Goal: Task Accomplishment & Management: Complete application form

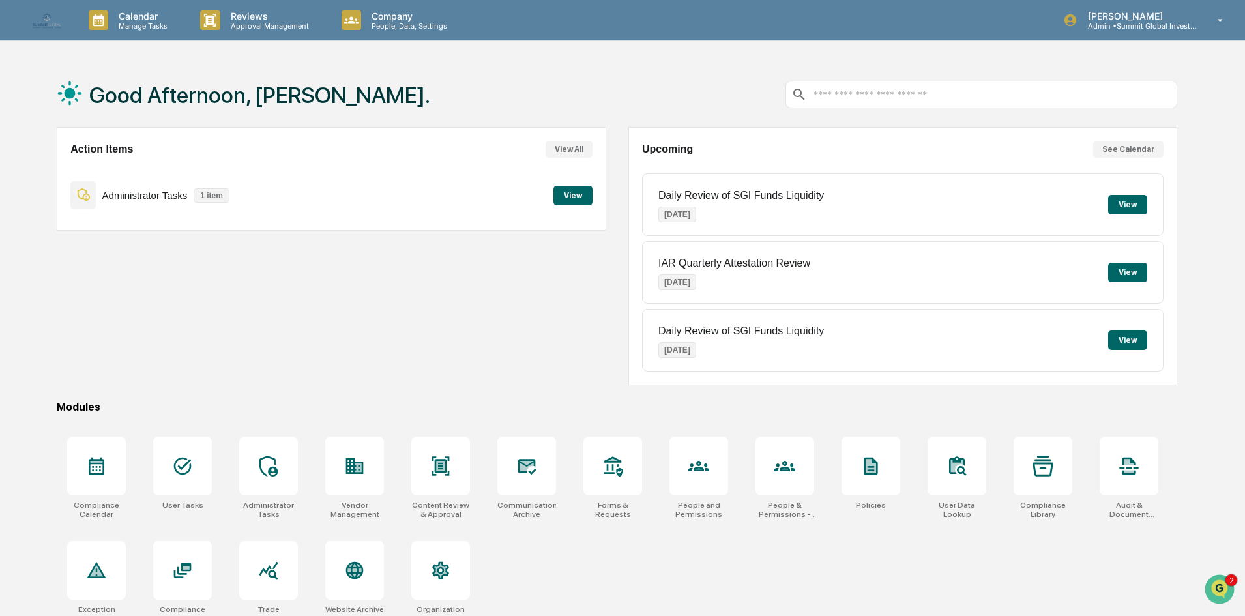
click at [584, 201] on button "View" at bounding box center [572, 196] width 39 height 20
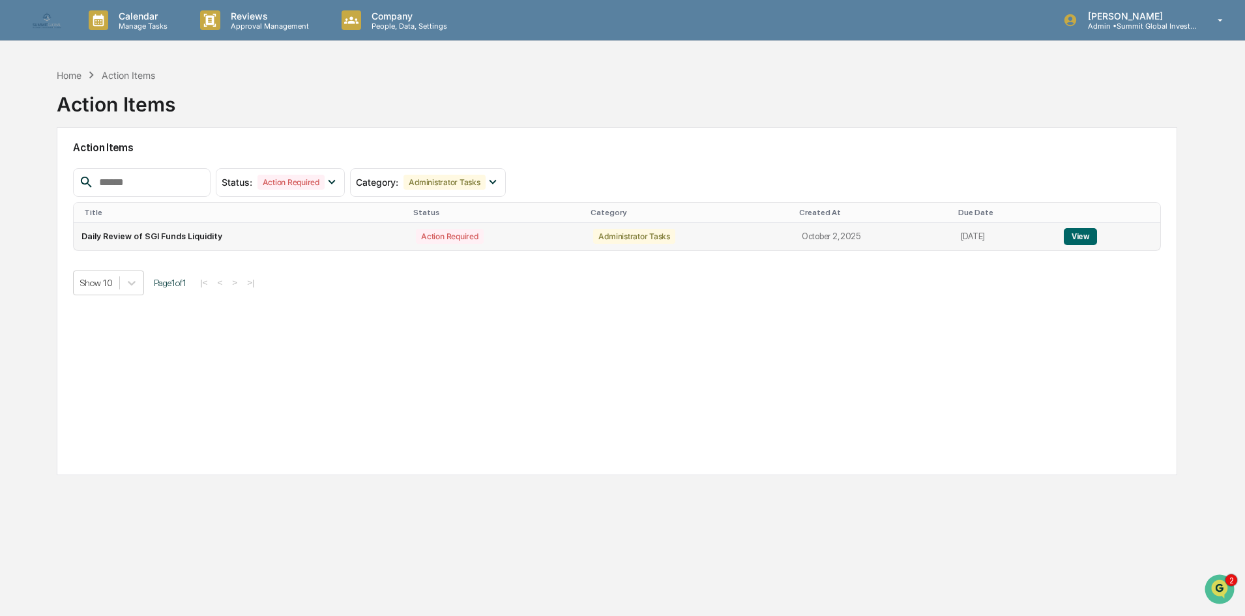
click at [226, 233] on td "Daily Review of SGI Funds Liquidity" at bounding box center [241, 236] width 334 height 27
click at [1079, 233] on button "View" at bounding box center [1080, 236] width 33 height 17
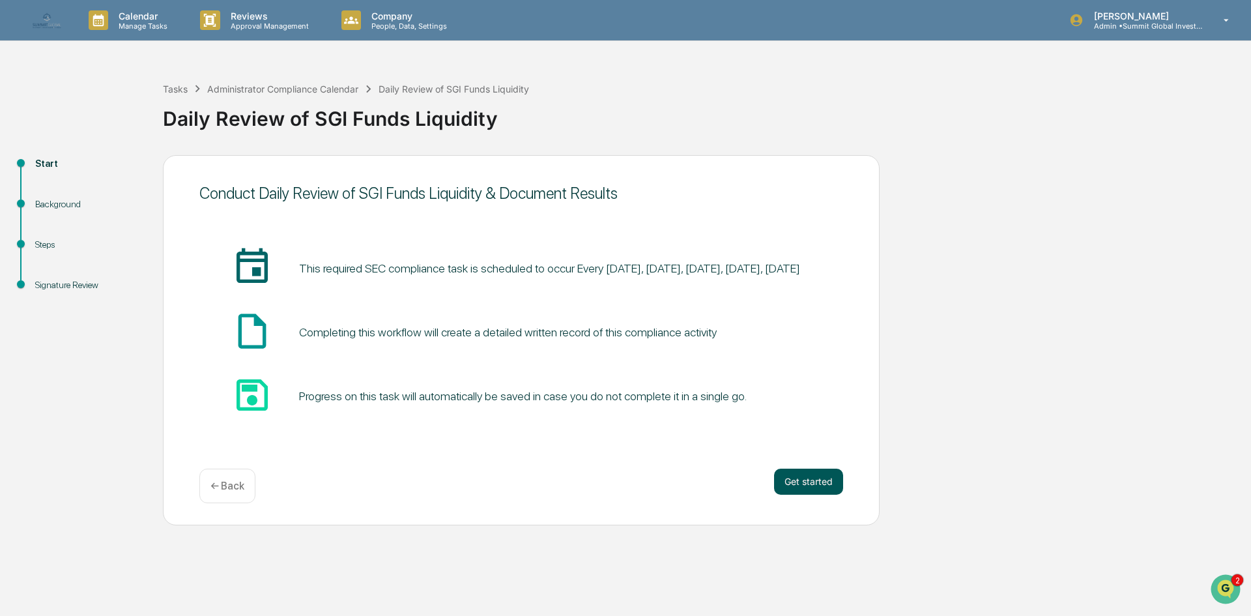
click at [828, 476] on button "Get started" at bounding box center [808, 482] width 69 height 26
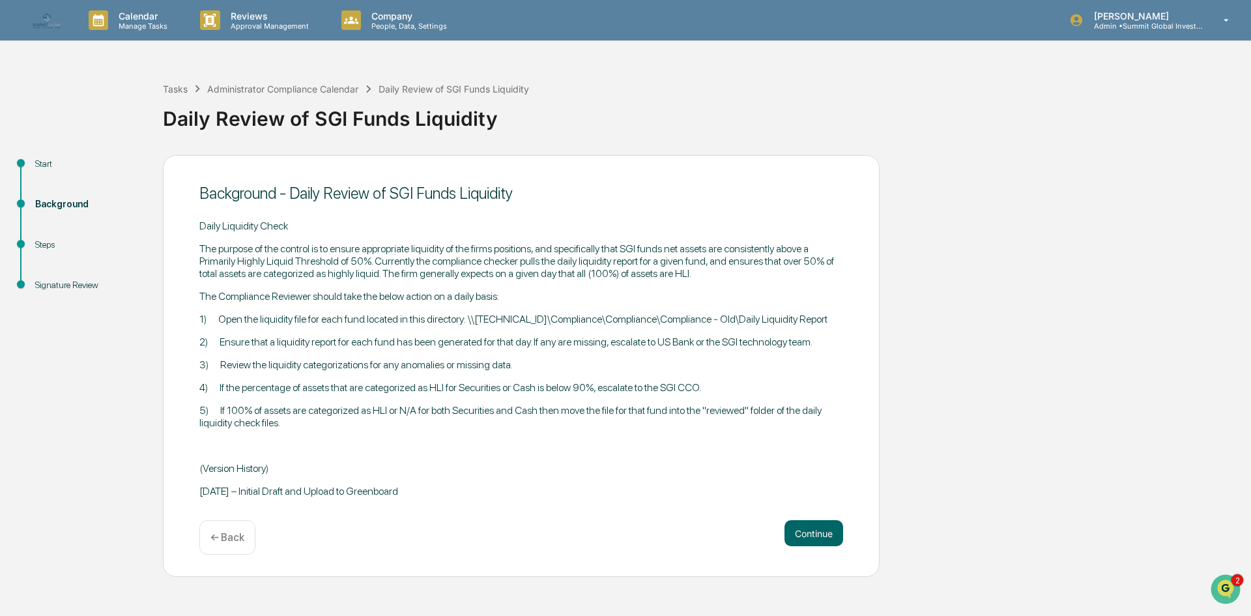
click at [216, 549] on div "← Back" at bounding box center [227, 537] width 56 height 35
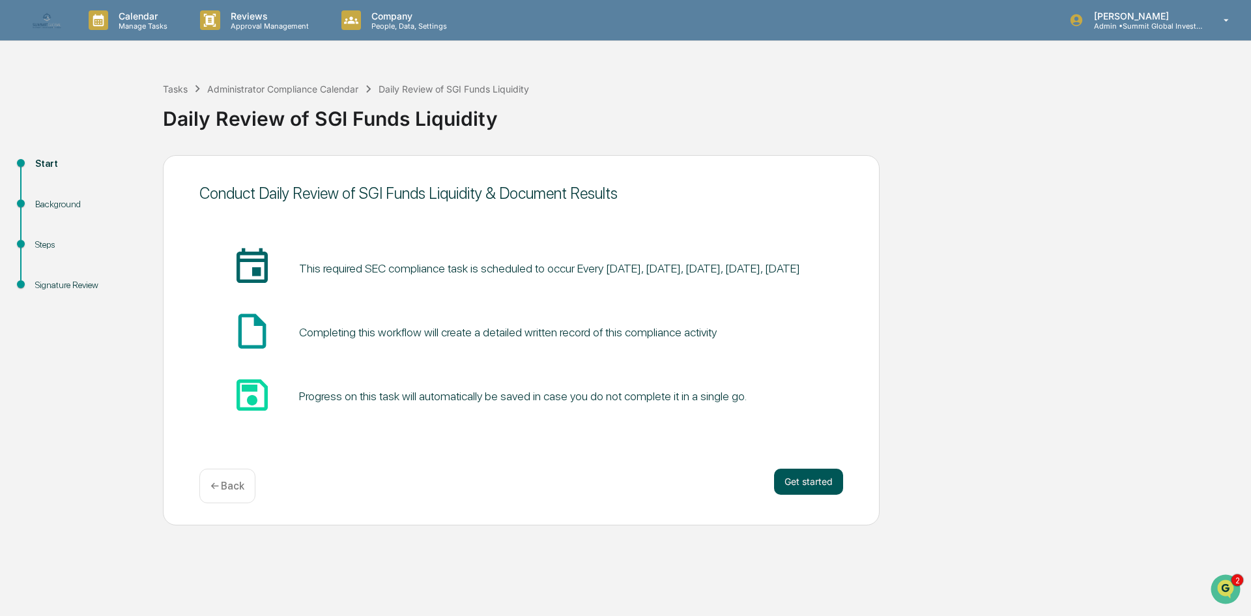
click at [835, 482] on button "Get started" at bounding box center [808, 482] width 69 height 26
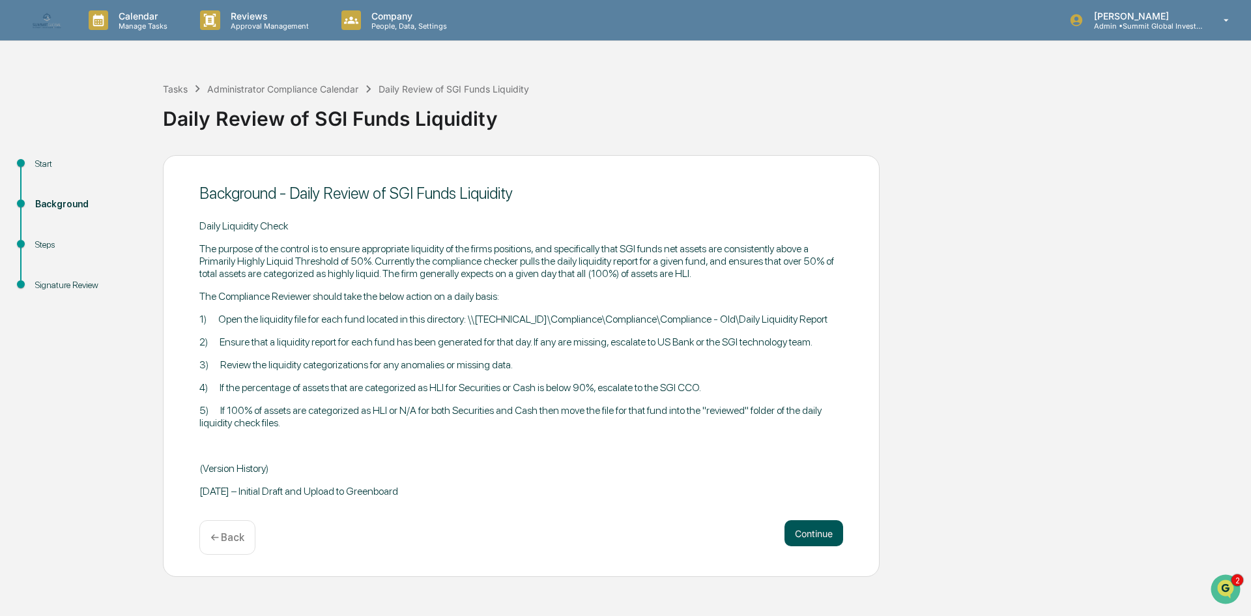
click at [806, 523] on button "Continue" at bounding box center [814, 533] width 59 height 26
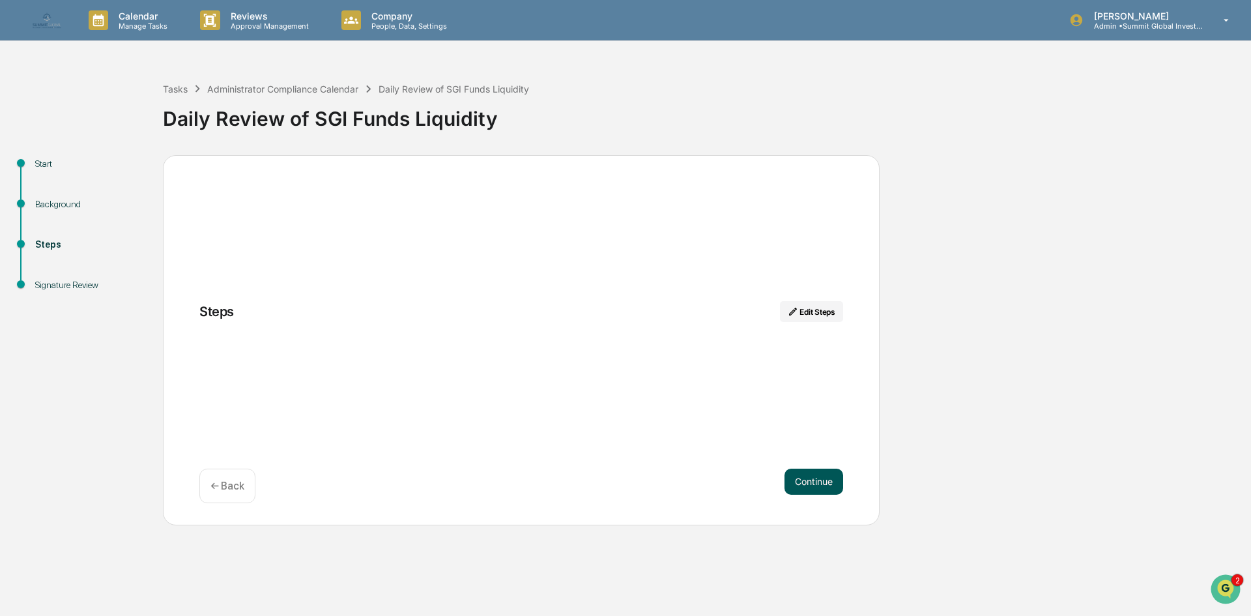
click at [793, 481] on button "Continue" at bounding box center [814, 482] width 59 height 26
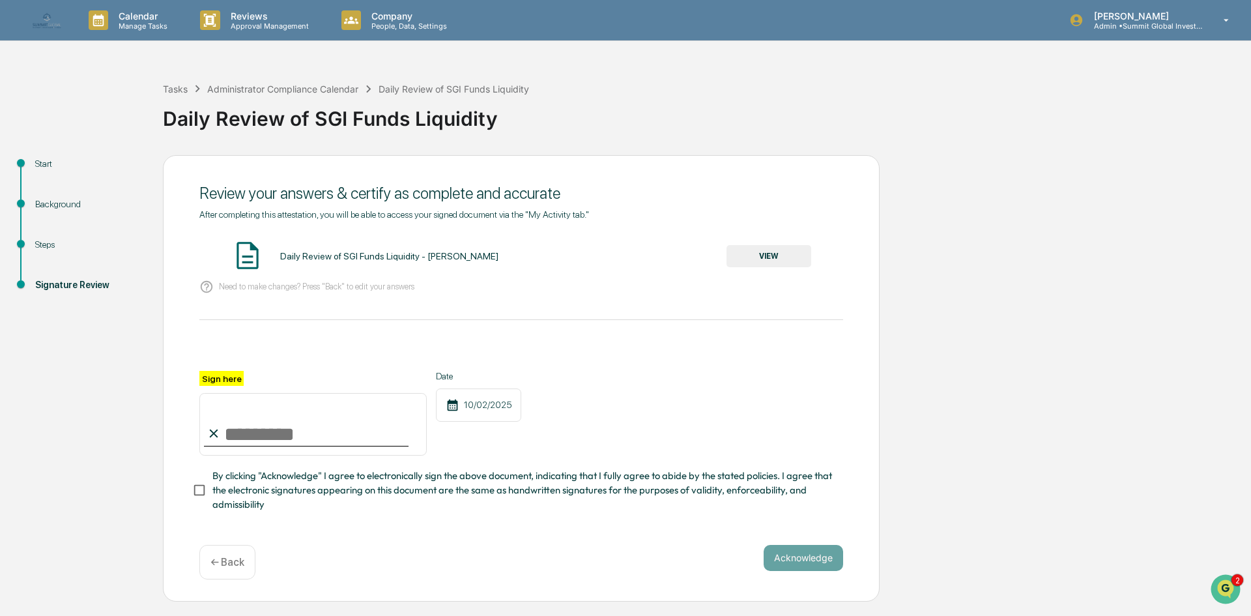
click at [283, 422] on input "Sign here" at bounding box center [312, 424] width 227 height 63
type input "**********"
click at [771, 571] on button "Acknowledge" at bounding box center [804, 558] width 80 height 26
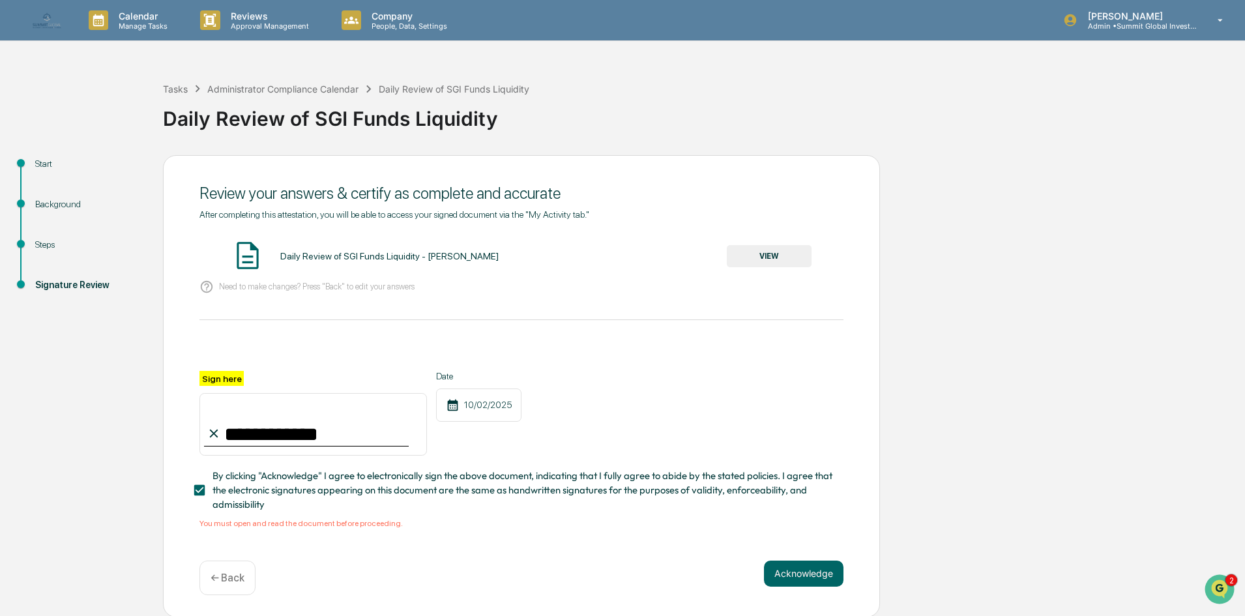
click at [753, 255] on button "VIEW" at bounding box center [769, 256] width 85 height 22
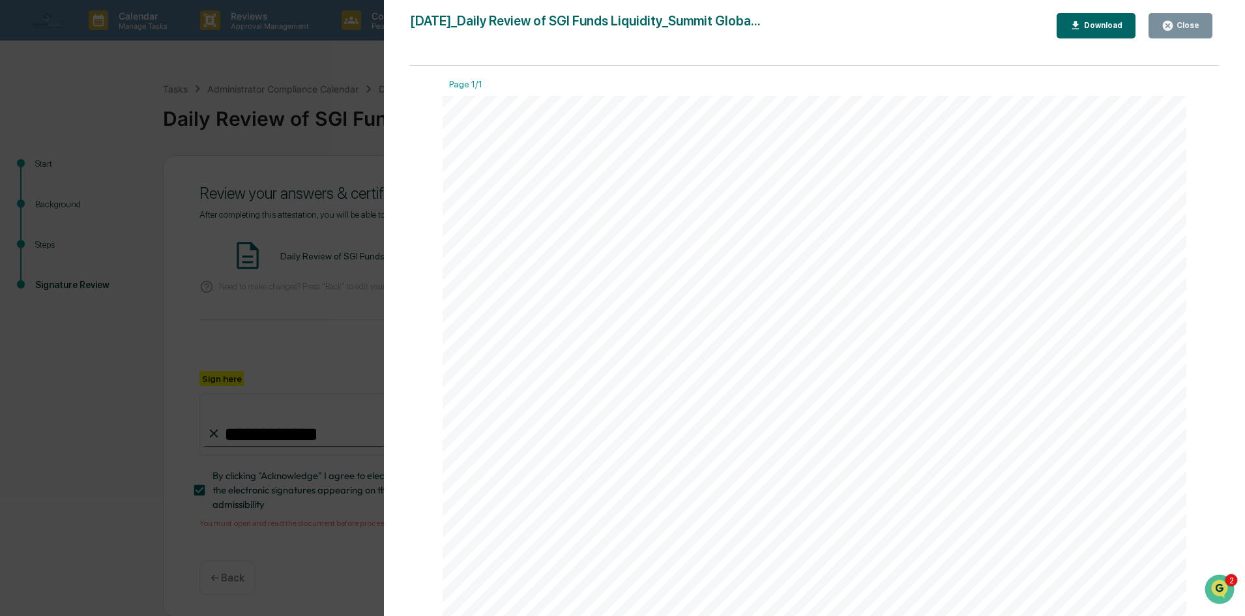
click at [1174, 27] on icon "button" at bounding box center [1167, 26] width 12 height 12
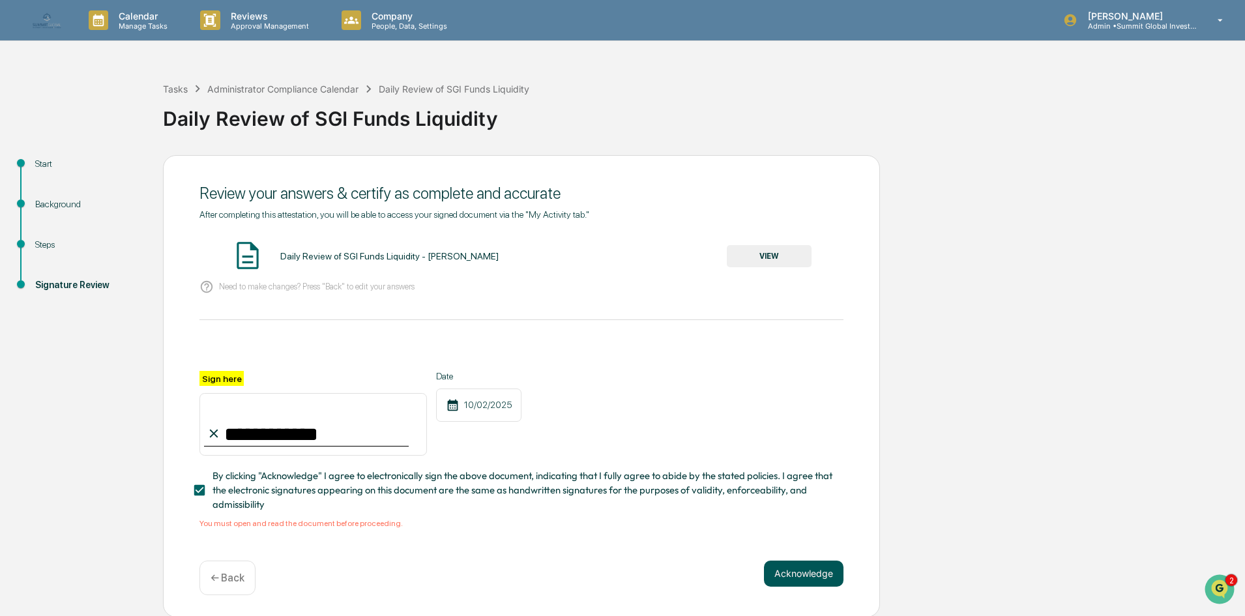
click at [808, 586] on button "Acknowledge" at bounding box center [804, 573] width 80 height 26
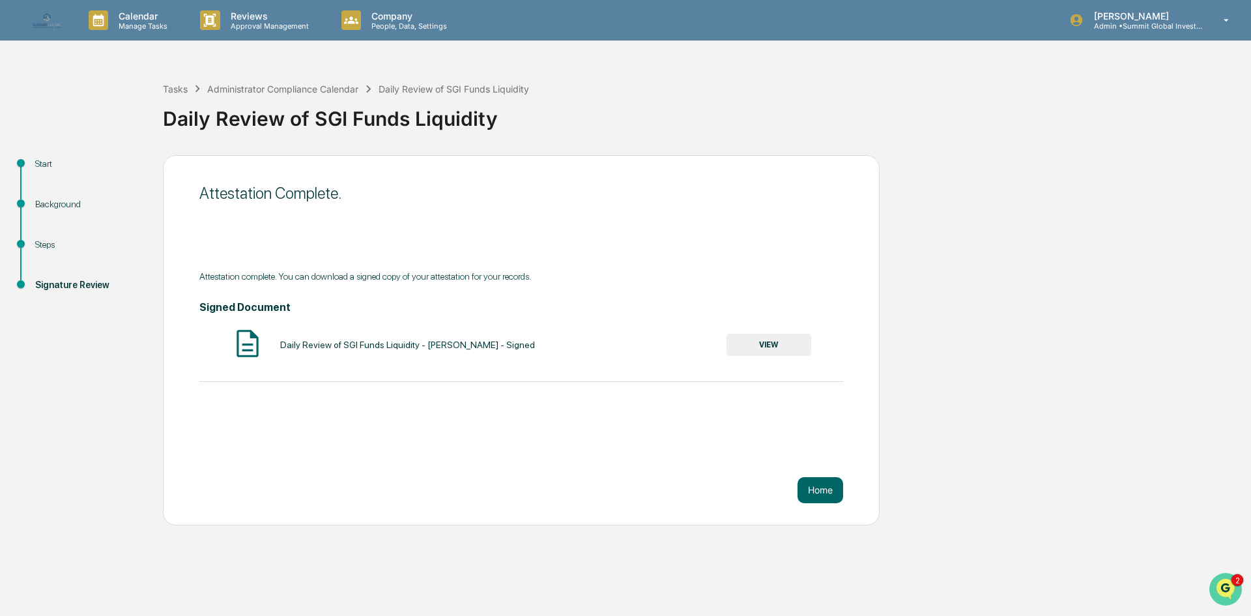
click at [1222, 590] on icon "Open customer support" at bounding box center [1226, 605] width 33 height 33
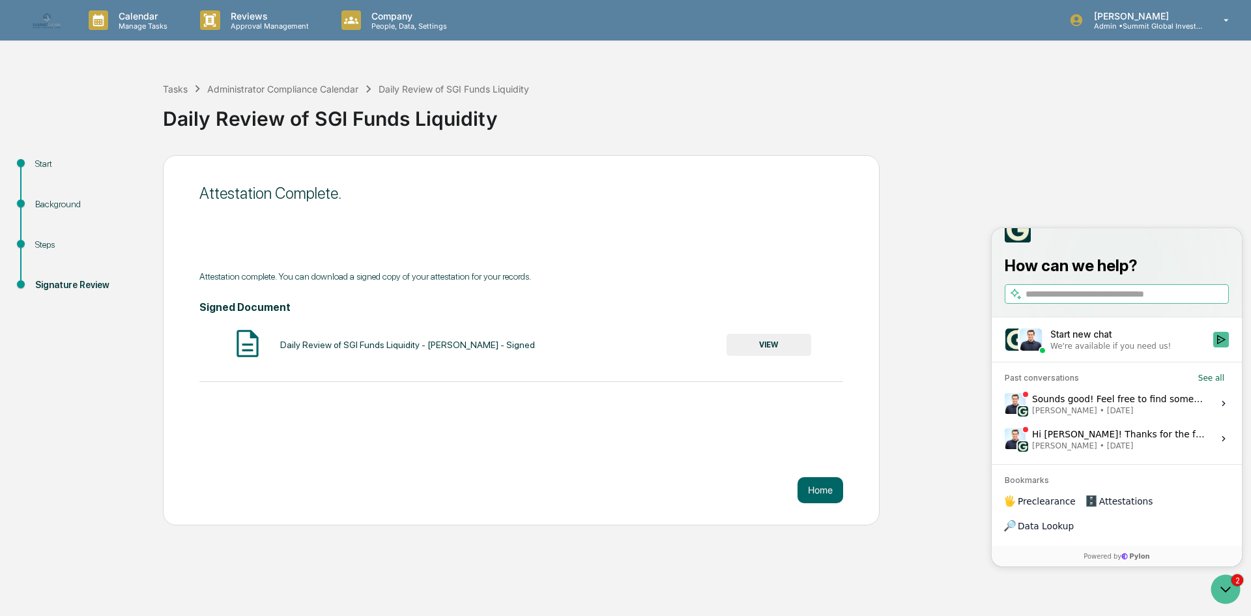
click at [1118, 416] on div "Sounds good! Feel free to find some time on my calendar here . [PERSON_NAME] • …" at bounding box center [1118, 403] width 173 height 25
click at [1005, 404] on button "View issue" at bounding box center [1004, 403] width 1 height 1
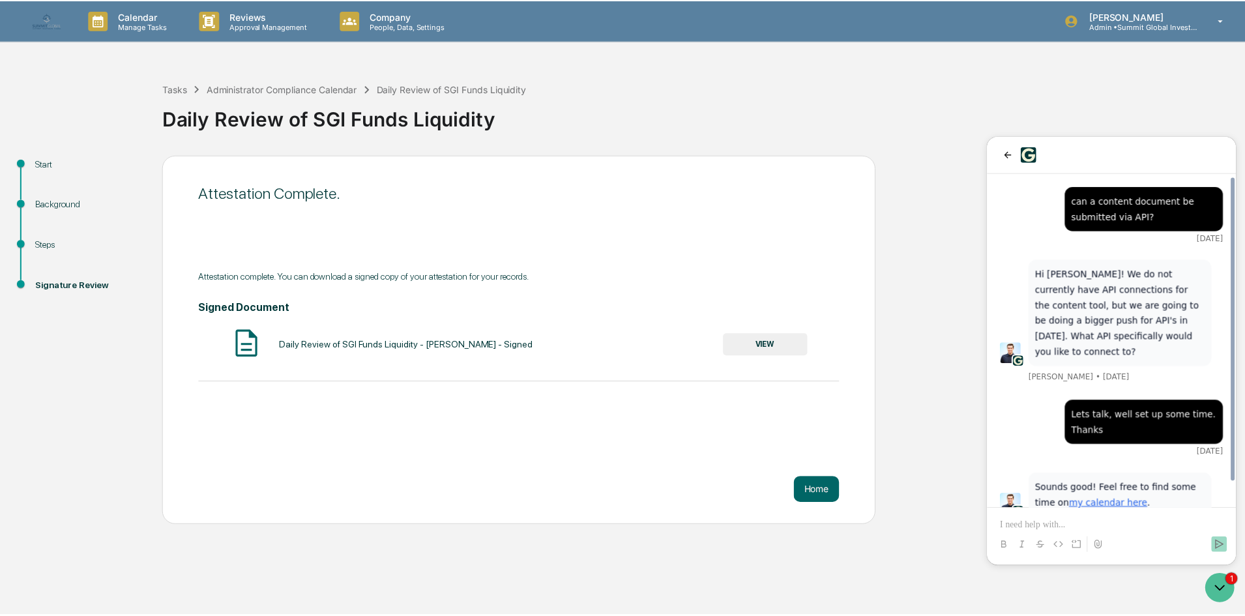
scroll to position [25, 0]
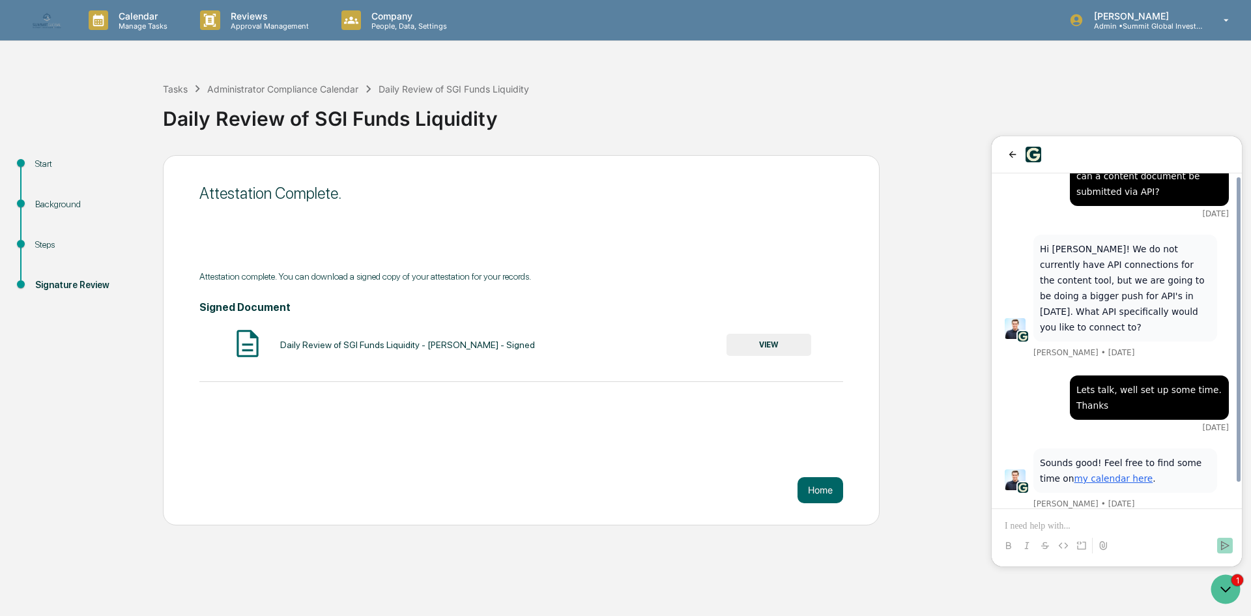
click at [1237, 601] on div "1" at bounding box center [1227, 589] width 35 height 33
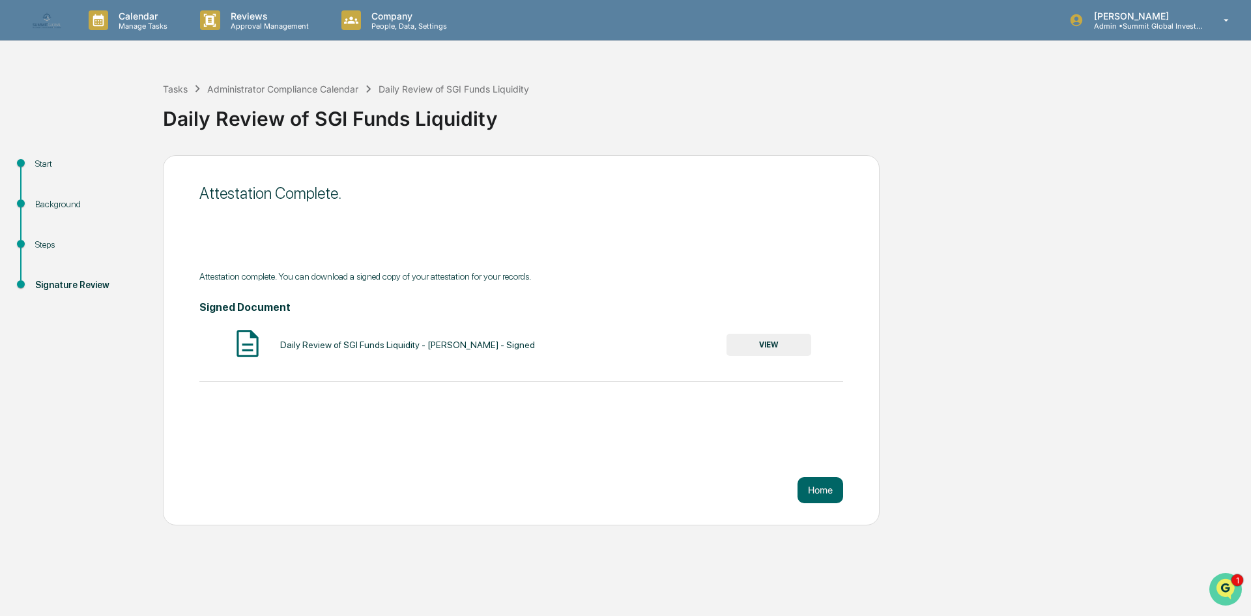
click at [1235, 599] on icon "Open customer support" at bounding box center [1226, 605] width 33 height 33
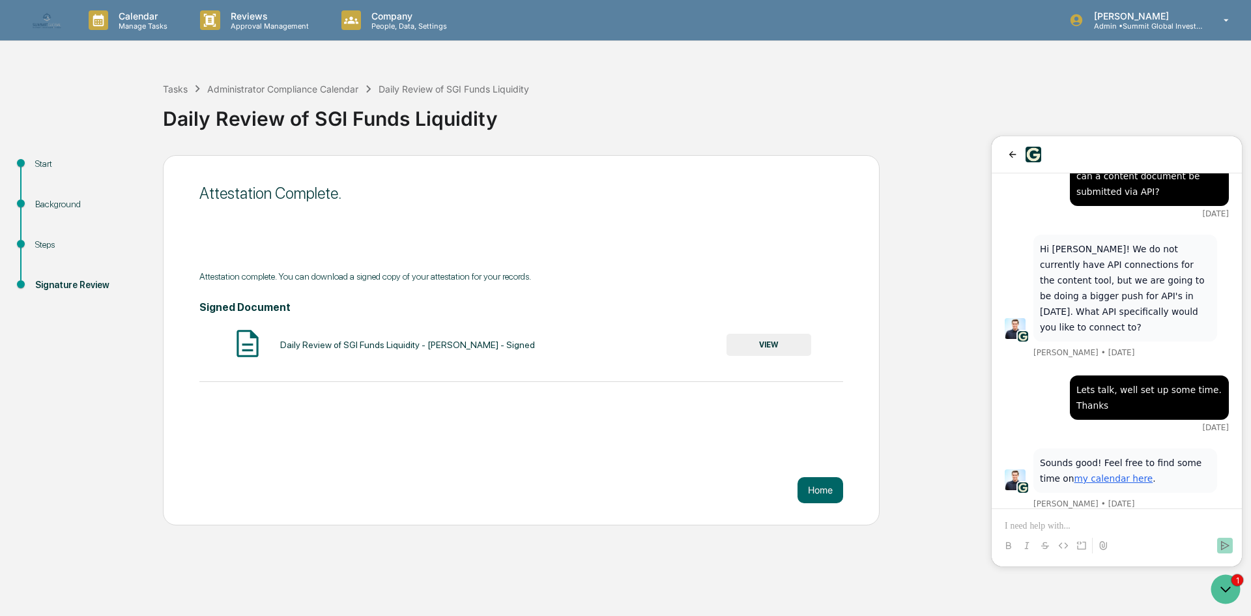
click at [1014, 167] on div at bounding box center [1117, 154] width 250 height 37
click at [1014, 159] on icon "back" at bounding box center [1013, 154] width 10 height 10
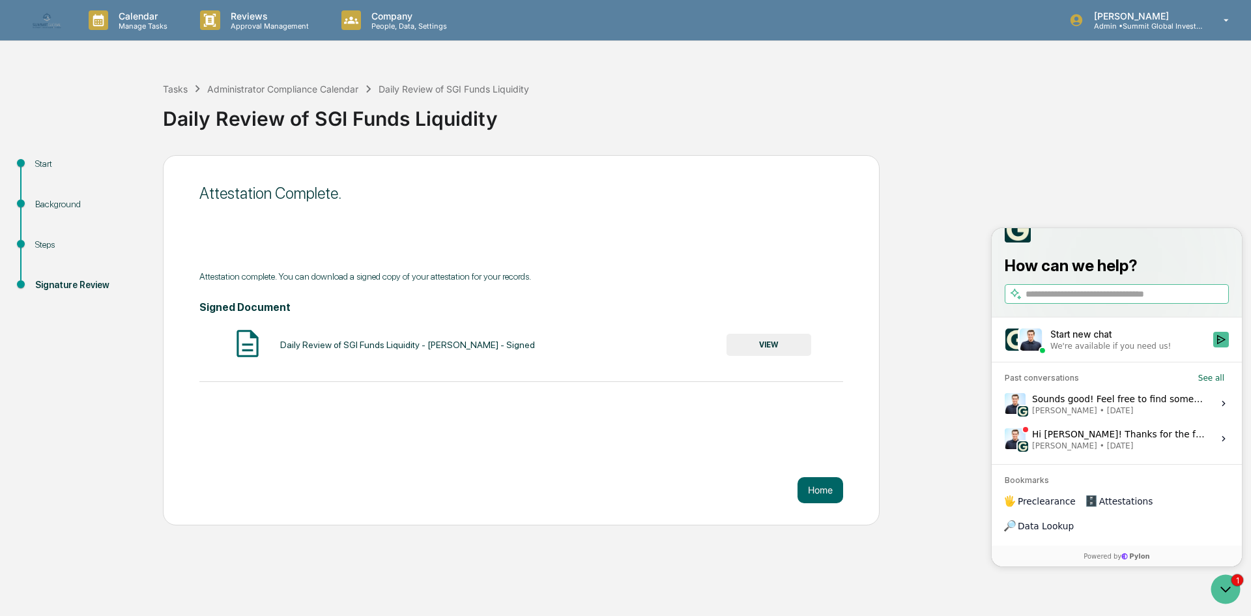
click at [1078, 451] on div "Hi [PERSON_NAME]! Thanks for the feedback. The compliance calendar is an area w…" at bounding box center [1118, 438] width 173 height 25
click at [1005, 439] on button "View issue" at bounding box center [1004, 439] width 1 height 1
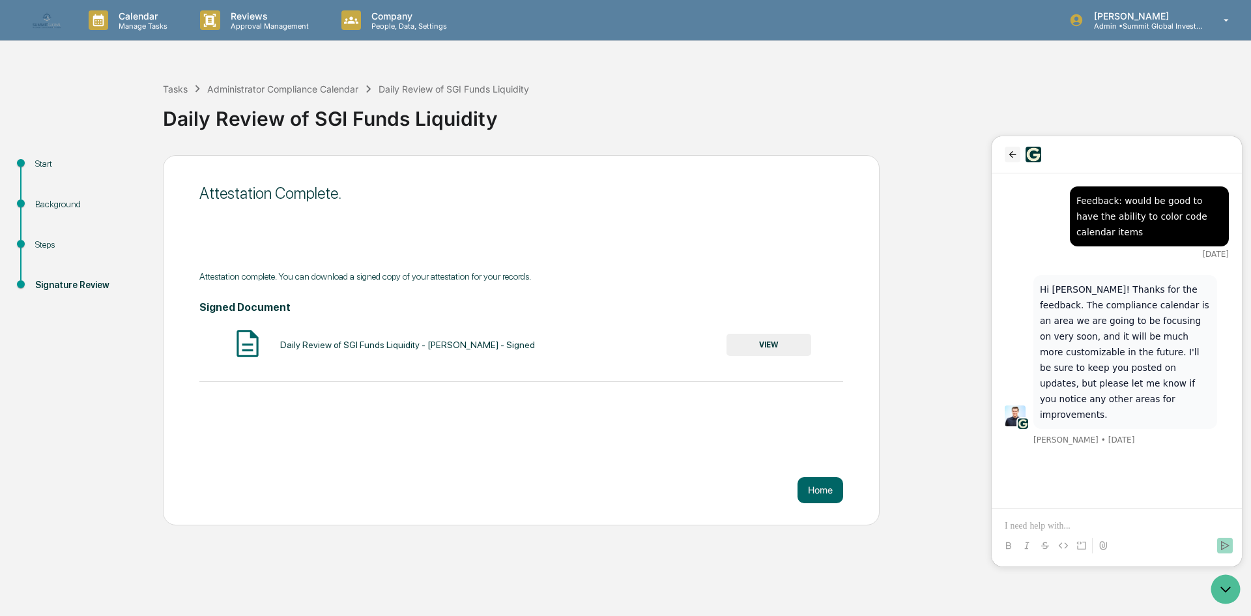
click at [1008, 154] on icon "back" at bounding box center [1013, 154] width 10 height 10
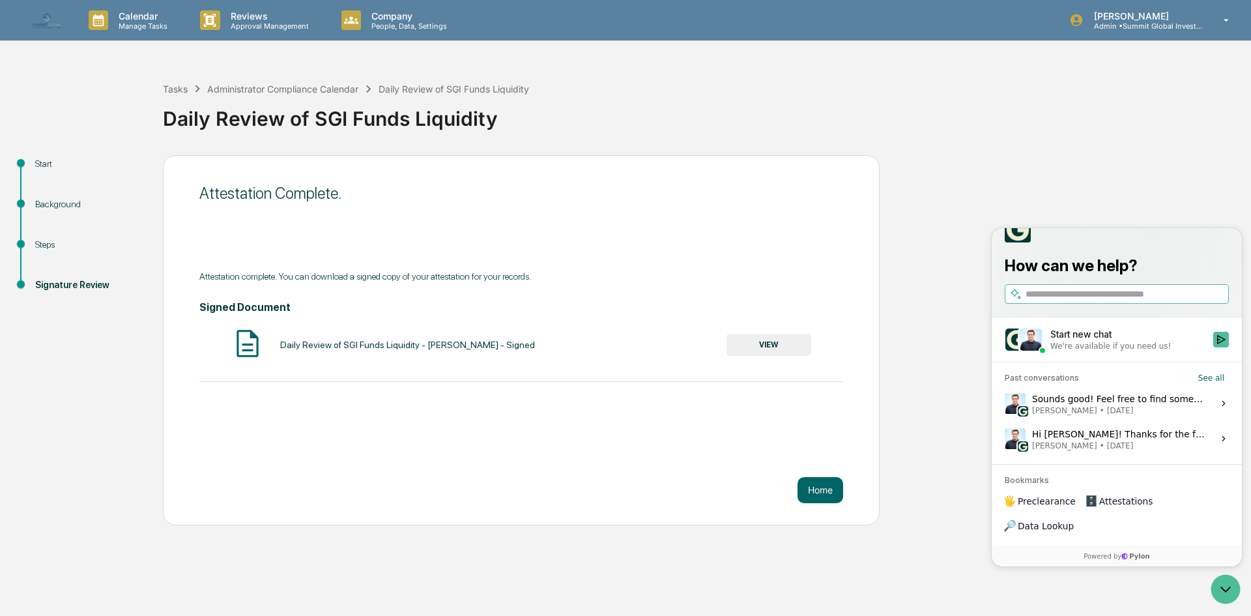
click at [987, 376] on div "Start Background Steps Signature Review Attestation Complete. Attestation compl…" at bounding box center [626, 340] width 1238 height 370
click at [1235, 593] on icon "Open customer support" at bounding box center [1226, 589] width 33 height 33
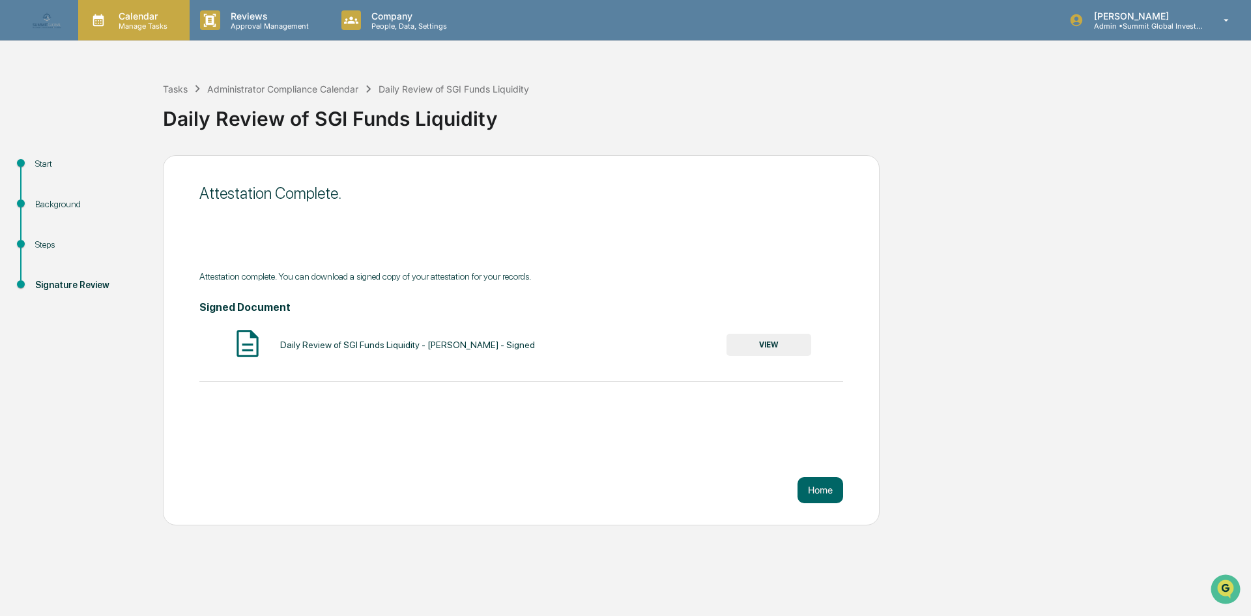
click at [109, 28] on p "Manage Tasks" at bounding box center [141, 26] width 66 height 9
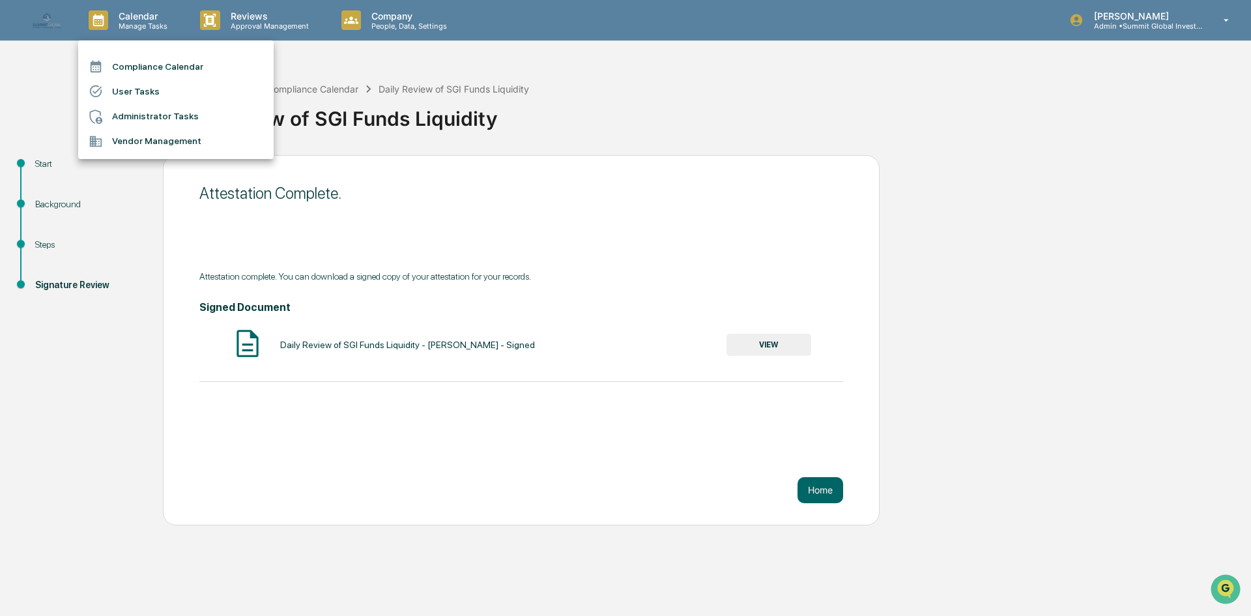
click at [137, 122] on li "Administrator Tasks" at bounding box center [176, 116] width 196 height 25
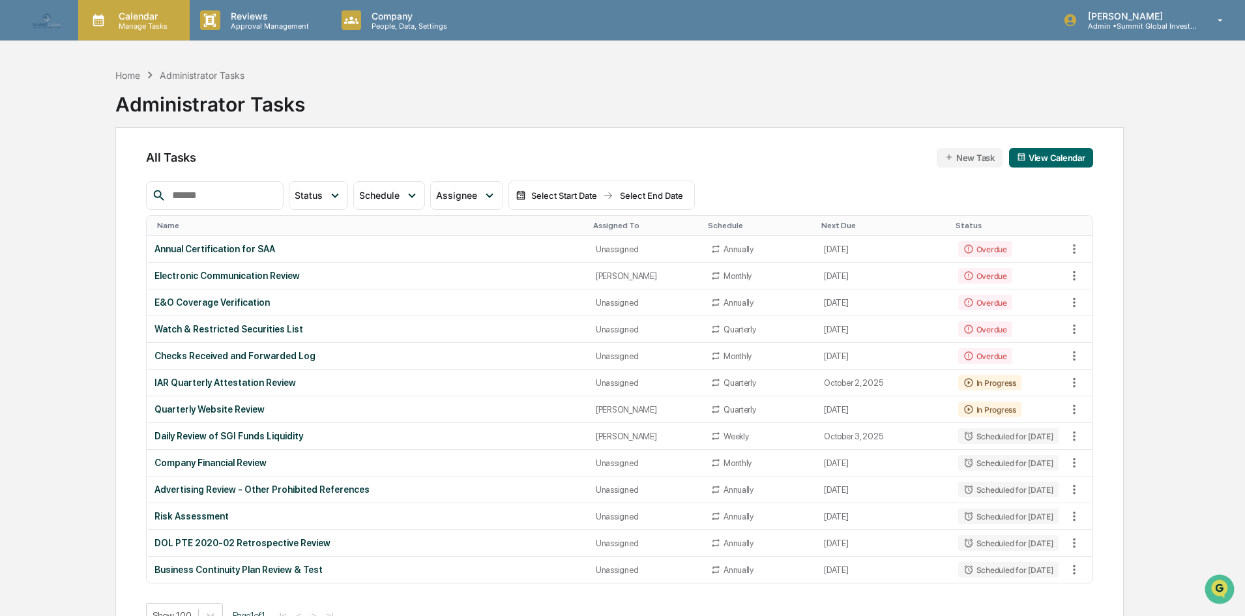
click at [146, 22] on p "Manage Tasks" at bounding box center [141, 26] width 66 height 9
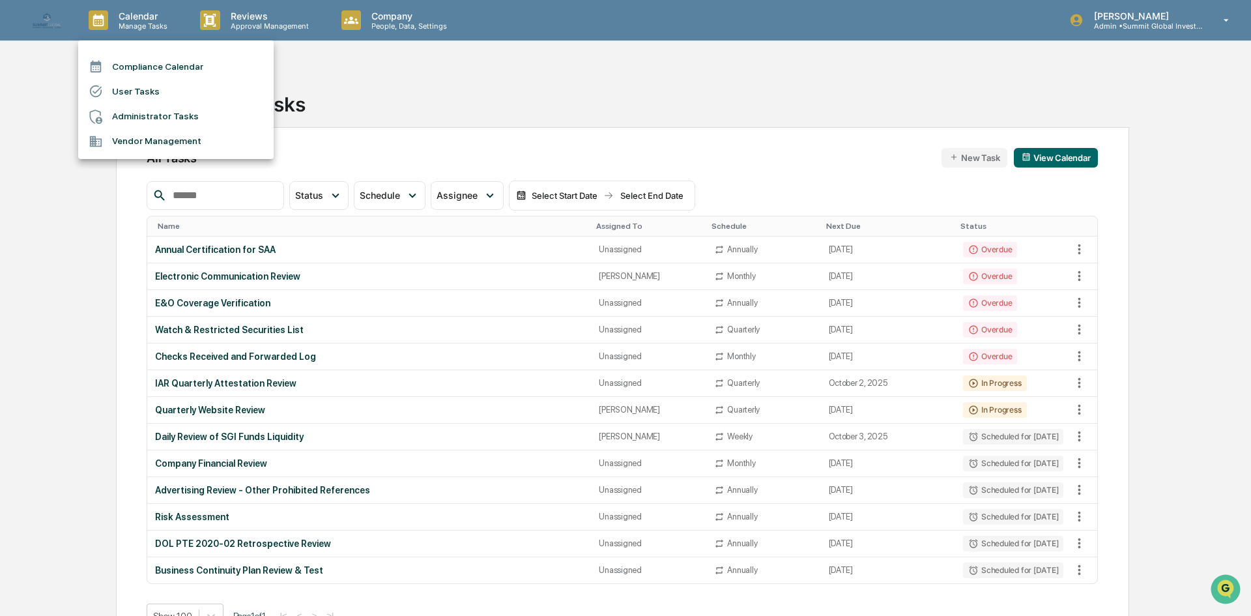
click at [503, 81] on div at bounding box center [625, 308] width 1251 height 616
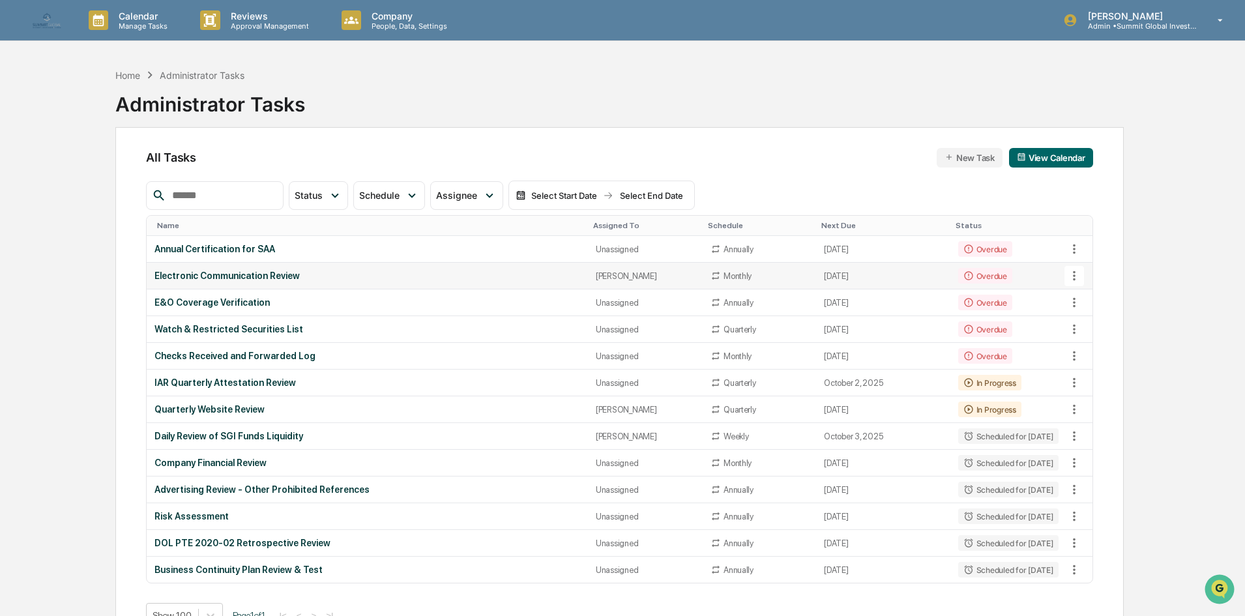
click at [224, 282] on td "Electronic Communication Review" at bounding box center [367, 276] width 441 height 27
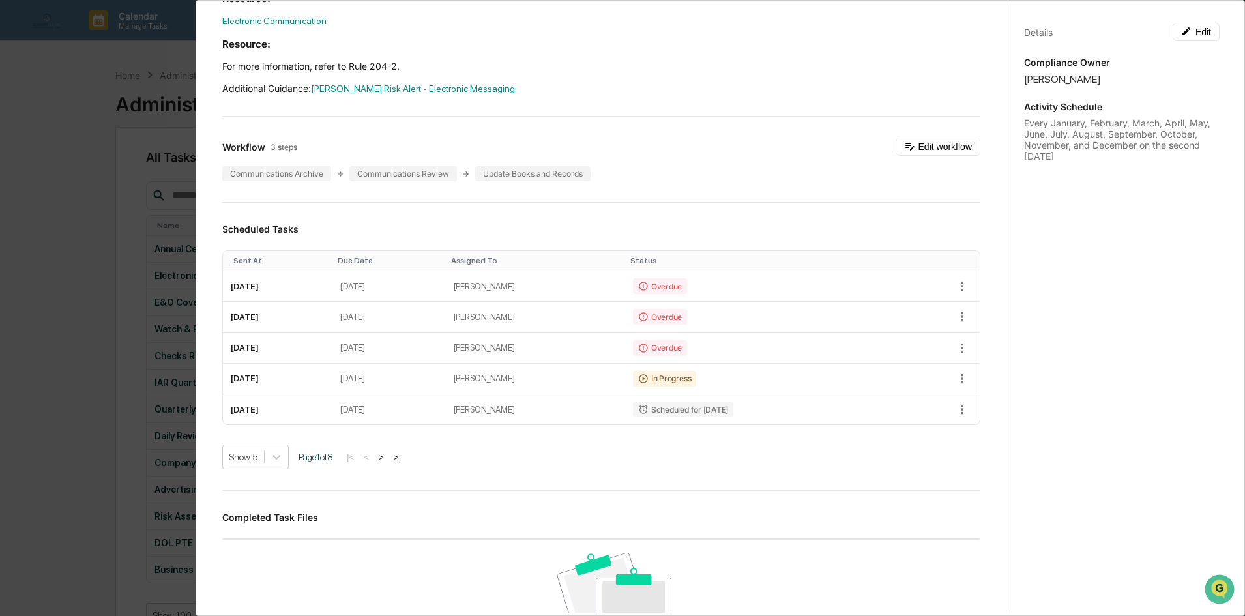
scroll to position [261, 0]
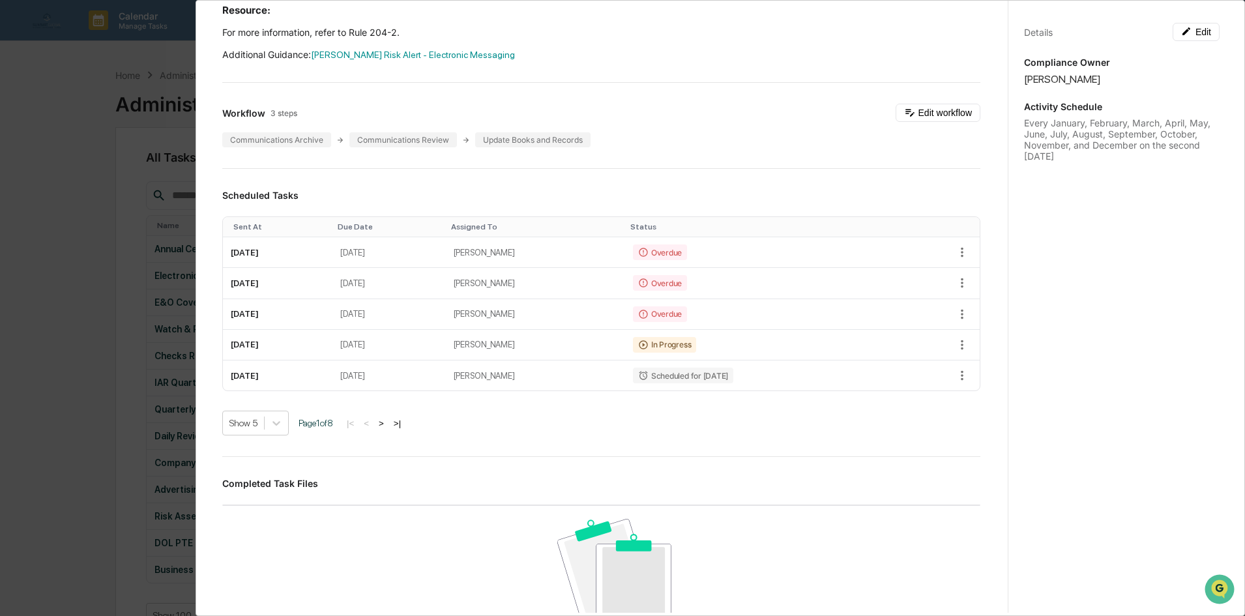
click at [123, 396] on div "Administrator Activity List Electronic Communication Review Continue Task Spawn…" at bounding box center [622, 308] width 1245 height 616
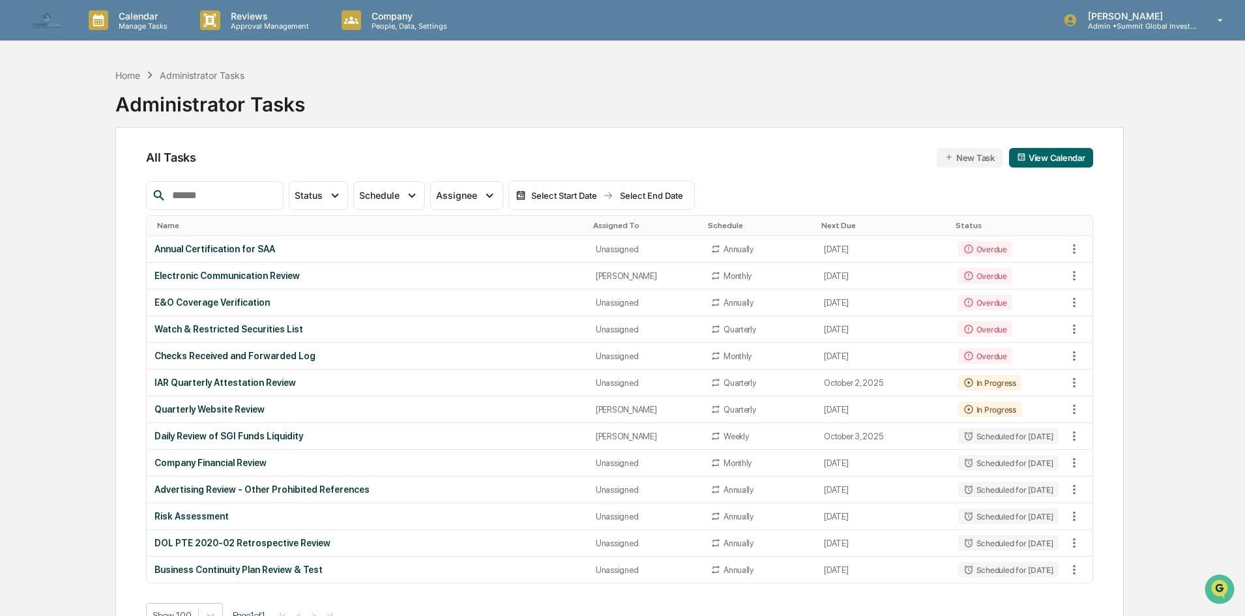
click at [492, 109] on div "Home Administrator Tasks Administrator Tasks" at bounding box center [619, 94] width 1008 height 65
